Goal: Transaction & Acquisition: Purchase product/service

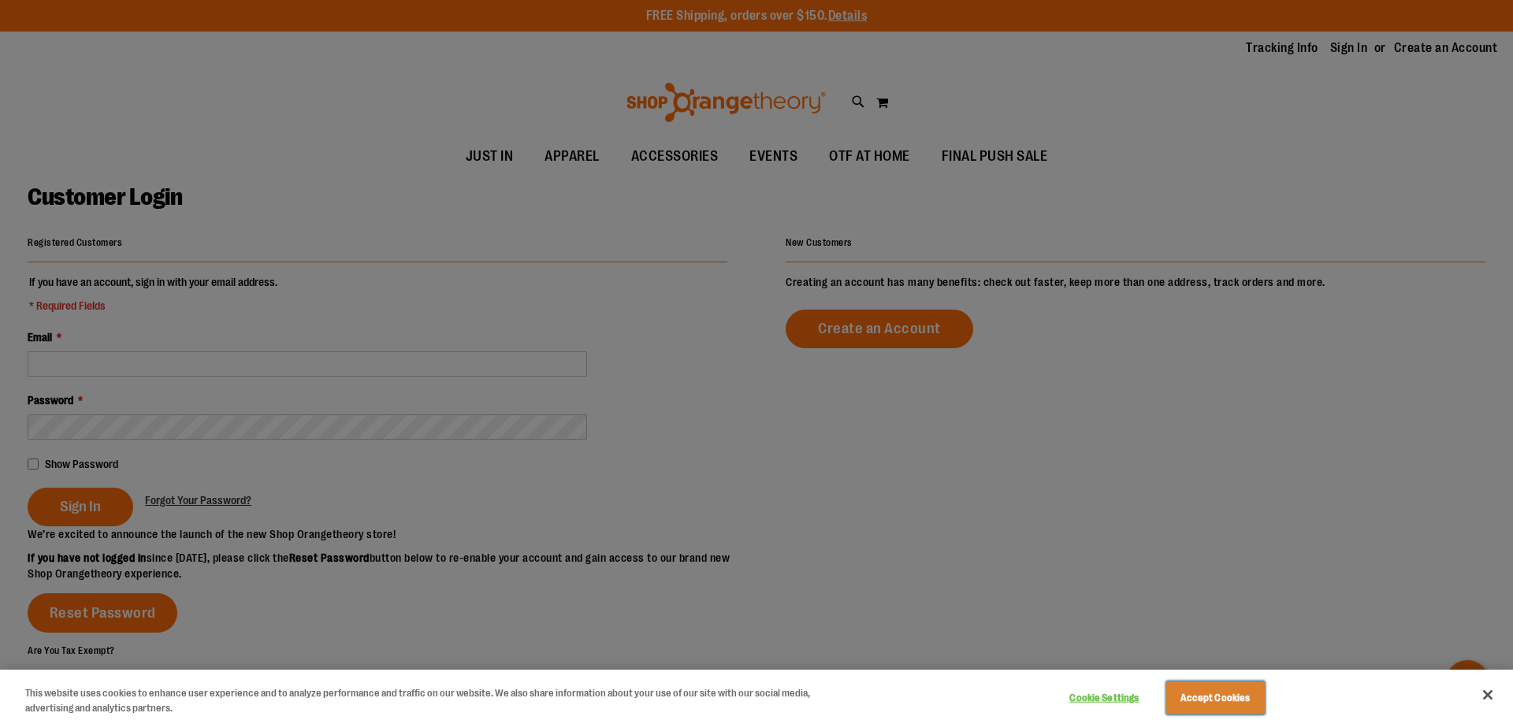
drag, startPoint x: 0, startPoint y: 0, endPoint x: 951, endPoint y: 636, distance: 1144.5
click at [1200, 687] on button "Accept Cookies" at bounding box center [1216, 698] width 99 height 33
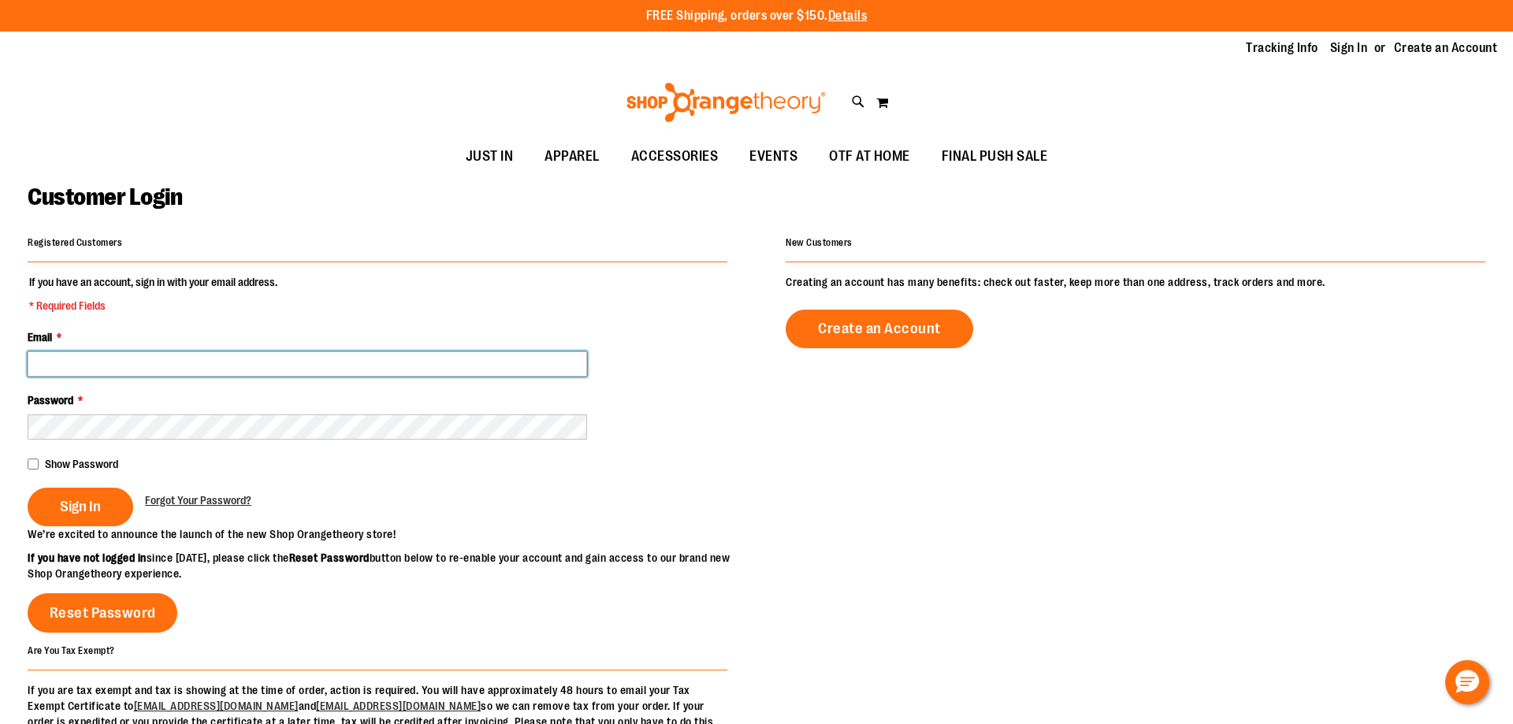
click at [104, 363] on input "Email *" at bounding box center [308, 364] width 560 height 25
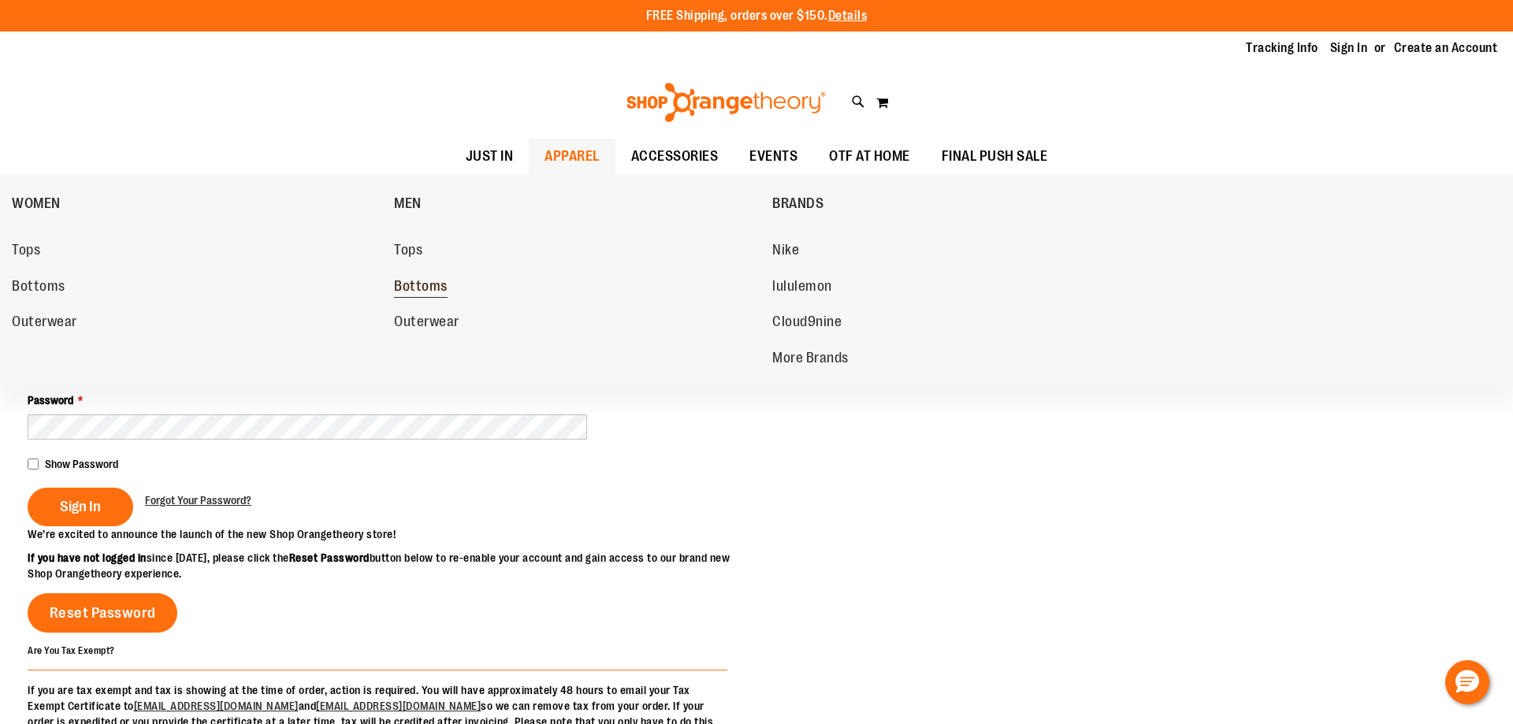
click at [401, 286] on span "Bottoms" at bounding box center [421, 288] width 54 height 20
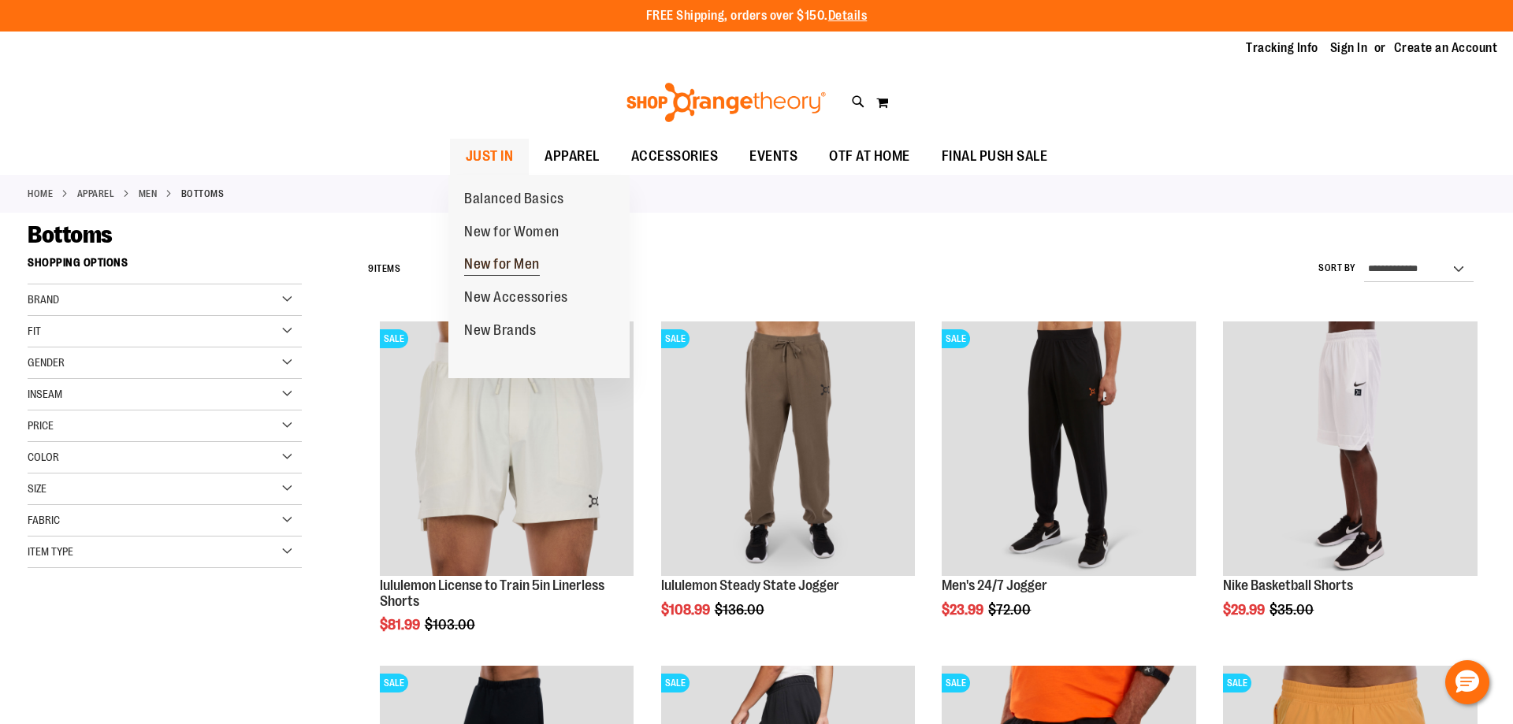
click at [488, 265] on span "New for Men" at bounding box center [502, 266] width 76 height 20
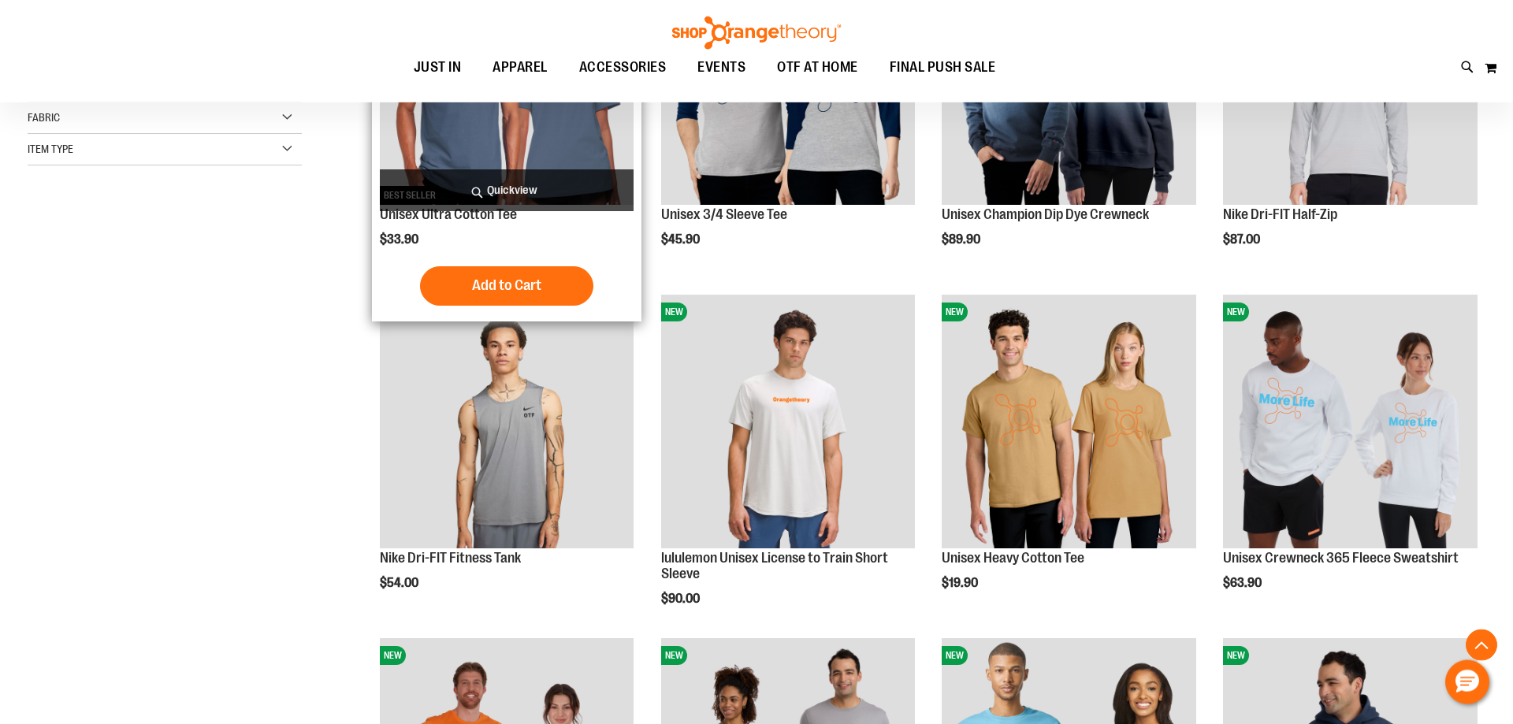
scroll to position [562, 0]
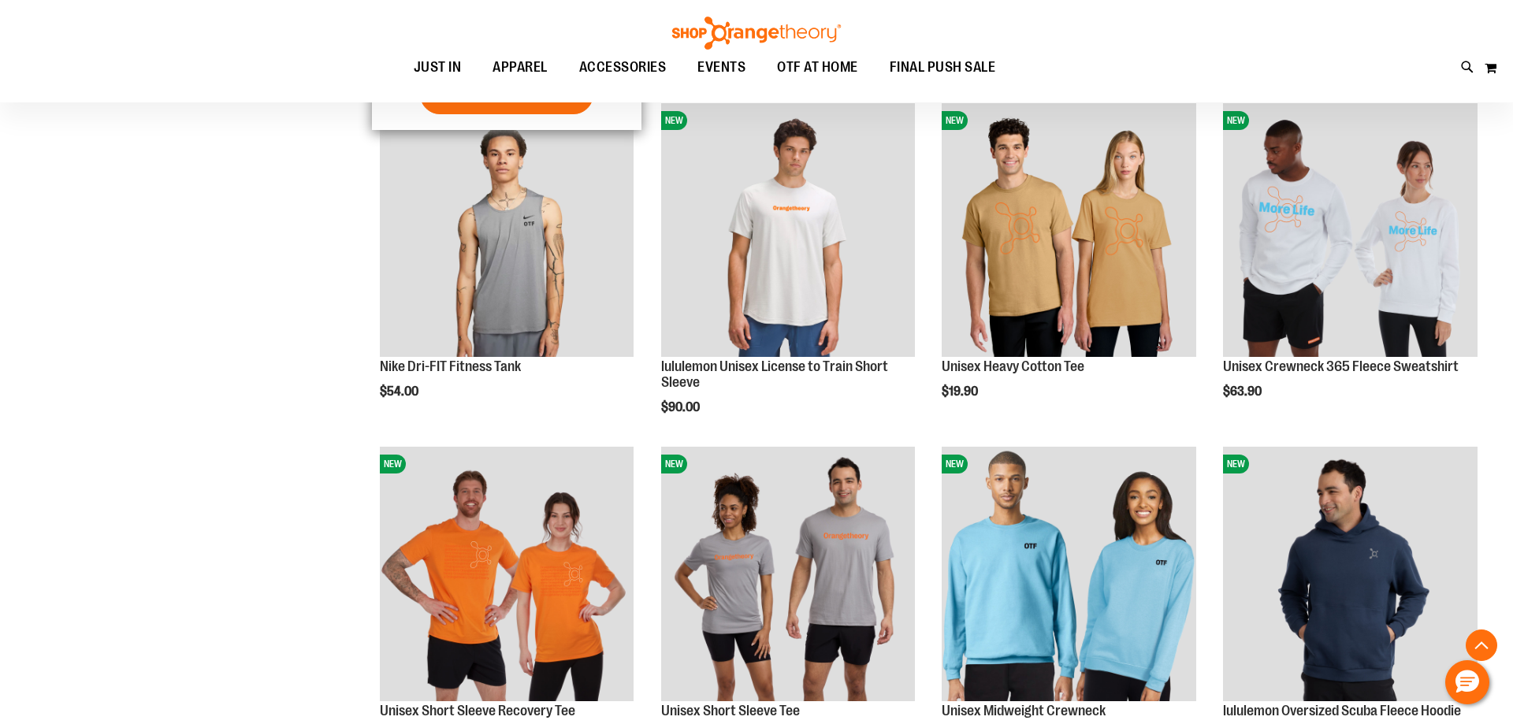
scroll to position [1033, 0]
